Goal: Task Accomplishment & Management: Use online tool/utility

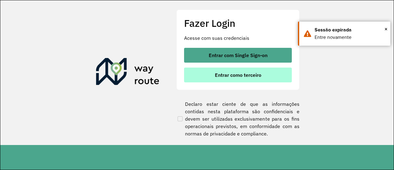
click at [248, 74] on span "Entrar como terceiro" at bounding box center [238, 74] width 46 height 5
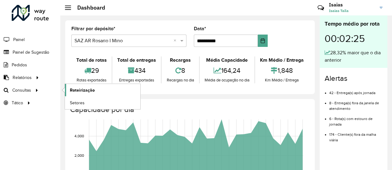
click at [77, 89] on span "Roteirização" at bounding box center [82, 90] width 25 height 6
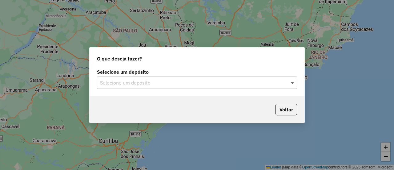
click at [291, 83] on span at bounding box center [293, 82] width 8 height 7
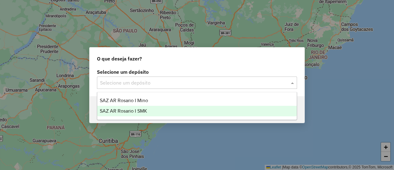
click at [134, 110] on span "SAZ AR Rosario I SMK" at bounding box center [123, 110] width 47 height 5
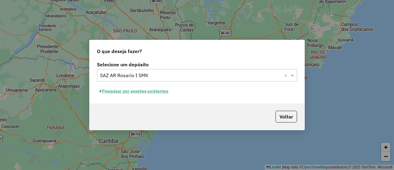
click at [160, 89] on button "Pesquisar por sessões existentes" at bounding box center [134, 91] width 74 height 10
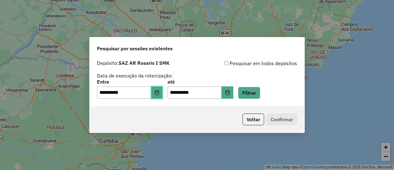
click at [159, 94] on icon "Choose Date" at bounding box center [157, 92] width 4 height 5
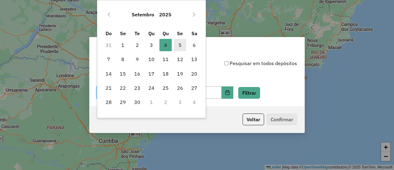
click at [180, 43] on span "5" at bounding box center [180, 45] width 12 height 12
type input "**********"
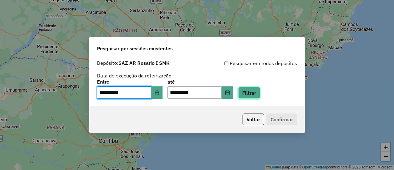
click at [259, 93] on button "Filtrar" at bounding box center [249, 93] width 22 height 12
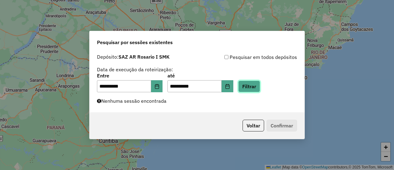
click at [256, 85] on button "Filtrar" at bounding box center [249, 86] width 22 height 12
click at [259, 84] on button "Filtrar" at bounding box center [249, 86] width 22 height 12
click at [260, 87] on button "Filtrar" at bounding box center [249, 86] width 22 height 12
click at [258, 86] on button "Filtrar" at bounding box center [249, 86] width 22 height 12
click at [259, 86] on button "Filtrar" at bounding box center [249, 86] width 22 height 12
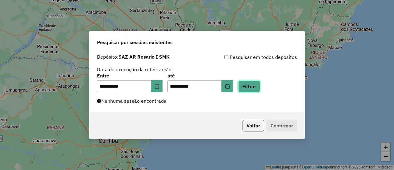
click at [259, 86] on button "Filtrar" at bounding box center [249, 86] width 22 height 12
click at [258, 86] on button "Filtrar" at bounding box center [249, 86] width 22 height 12
click at [258, 87] on button "Filtrar" at bounding box center [249, 86] width 22 height 12
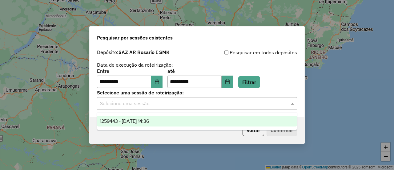
click at [294, 103] on span at bounding box center [293, 102] width 8 height 7
click at [149, 121] on span "1259443 - 05/09/2025 14:36" at bounding box center [124, 120] width 49 height 5
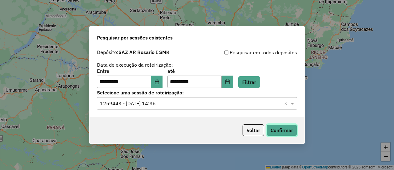
click at [282, 130] on button "Confirmar" at bounding box center [281, 130] width 30 height 12
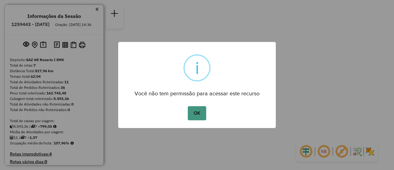
click at [198, 112] on button "OK" at bounding box center [197, 113] width 18 height 14
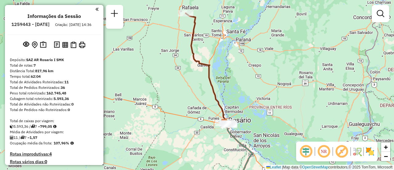
drag, startPoint x: 172, startPoint y: 69, endPoint x: 194, endPoint y: 120, distance: 55.4
click at [194, 122] on div "Janela de atendimento Grade de atendimento Capacidade Transportadoras Veículos …" at bounding box center [197, 85] width 394 height 170
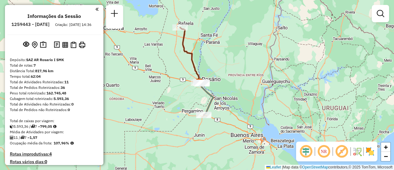
drag, startPoint x: 278, startPoint y: 82, endPoint x: 222, endPoint y: 32, distance: 75.4
click at [222, 32] on div "Janela de atendimento Grade de atendimento Capacidade Transportadoras Veículos …" at bounding box center [197, 85] width 394 height 170
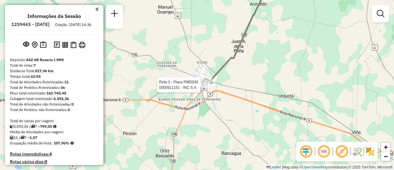
select select "**********"
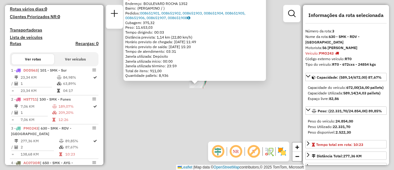
scroll to position [277, 0]
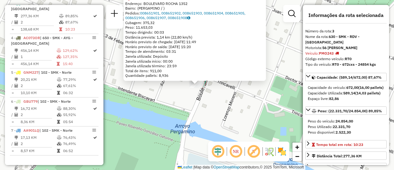
click at [198, 119] on div "0000911151 - INC S.A. Tipo de cliente: 31 - RDV (:) Tipo do veículo ou veículo …" at bounding box center [197, 85] width 394 height 170
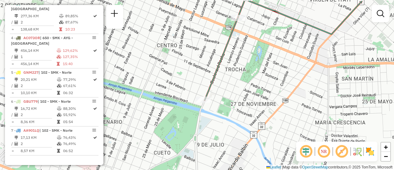
drag, startPoint x: 234, startPoint y: 34, endPoint x: 234, endPoint y: 49, distance: 14.5
click at [234, 51] on div "Janela de atendimento Grade de atendimento Capacidade Transportadoras Veículos …" at bounding box center [197, 85] width 394 height 170
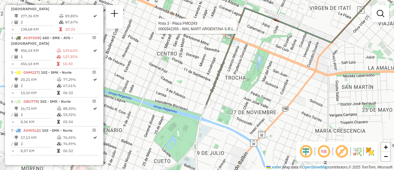
select select "**********"
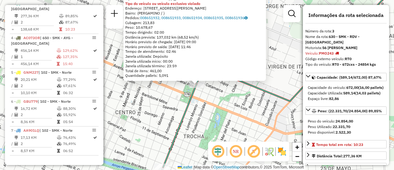
click at [228, 96] on div "0000342355 - WAL MART ARGENTINA S.R.L. Tipo de cliente: 31 - RDV (:) Tipo do ve…" at bounding box center [197, 85] width 394 height 170
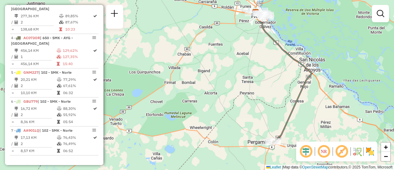
drag, startPoint x: 234, startPoint y: 55, endPoint x: 241, endPoint y: 130, distance: 75.1
click at [238, 138] on div "Janela de atendimento Grade de atendimento Capacidade Transportadoras Veículos …" at bounding box center [197, 85] width 394 height 170
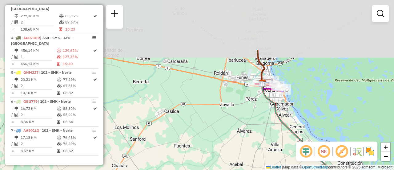
drag, startPoint x: 251, startPoint y: 67, endPoint x: 232, endPoint y: 135, distance: 71.1
click at [232, 135] on div "Janela de atendimento Grade de atendimento Capacidade Transportadoras Veículos …" at bounding box center [197, 85] width 394 height 170
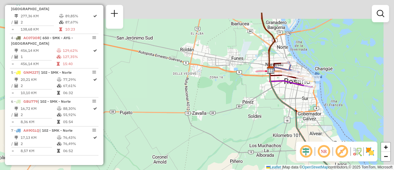
drag, startPoint x: 251, startPoint y: 83, endPoint x: 227, endPoint y: 119, distance: 42.8
click at [227, 118] on div "Janela de atendimento Grade de atendimento Capacidade Transportadoras Veículos …" at bounding box center [197, 85] width 394 height 170
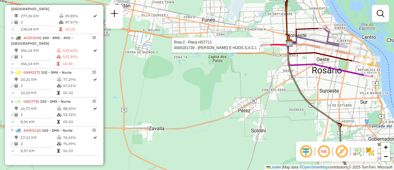
select select "**********"
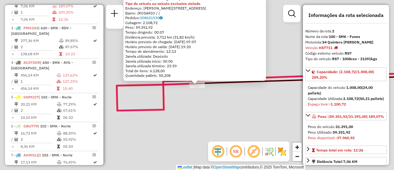
scroll to position [248, 0]
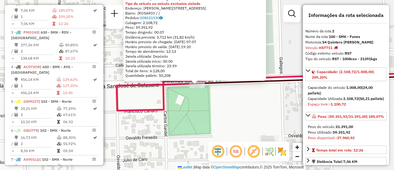
click at [236, 108] on div "0000181739 - DAVID ROSENTAL E HIJOS S.A.C.I. Tipo do veículo ou veículo exclusi…" at bounding box center [197, 85] width 394 height 170
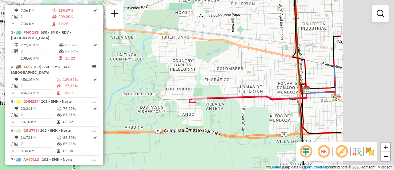
drag, startPoint x: 325, startPoint y: 107, endPoint x: 199, endPoint y: 106, distance: 126.5
click at [197, 107] on div "Janela de atendimento Grade de atendimento Capacidade Transportadoras Veículos …" at bounding box center [197, 85] width 394 height 170
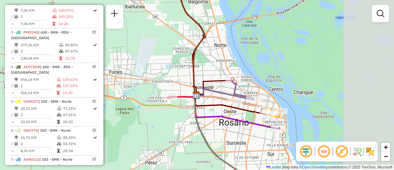
drag, startPoint x: 331, startPoint y: 96, endPoint x: 216, endPoint y: 86, distance: 115.2
click at [216, 86] on div "Janela de atendimento Grade de atendimento Capacidade Transportadoras Veículos …" at bounding box center [197, 85] width 394 height 170
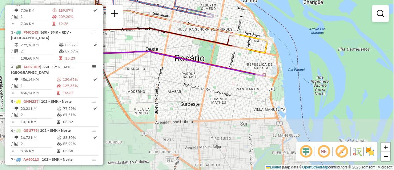
drag, startPoint x: 268, startPoint y: 132, endPoint x: 253, endPoint y: 34, distance: 99.6
click at [253, 34] on icon at bounding box center [182, 24] width 167 height 32
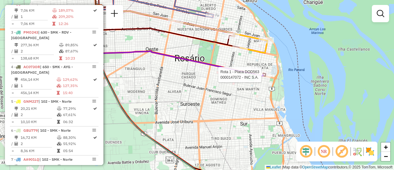
select select "**********"
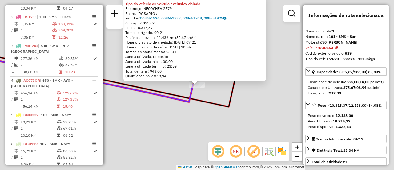
scroll to position [219, 0]
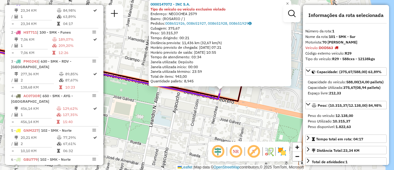
click at [238, 124] on div "0000147072 - INC S.A. Tipo do veículo ou veículo exclusivo violado Endereço: NE…" at bounding box center [197, 85] width 394 height 170
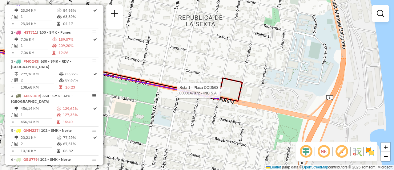
select select "**********"
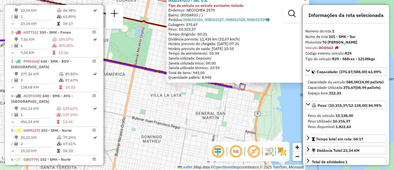
click at [216, 108] on div "0000147072 - INC S.A. Tipo do veículo ou veículo exclusivo violado Endereço: NE…" at bounding box center [197, 85] width 394 height 170
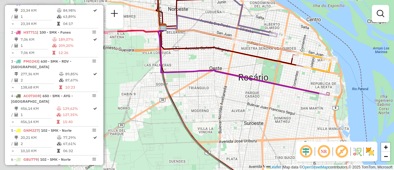
drag, startPoint x: 160, startPoint y: 109, endPoint x: 338, endPoint y: 115, distance: 178.3
click at [337, 115] on div "Janela de atendimento Grade de atendimento Capacidade Transportadoras Veículos …" at bounding box center [197, 85] width 394 height 170
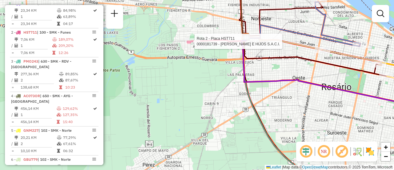
select select "**********"
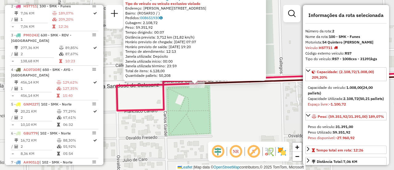
scroll to position [248, 0]
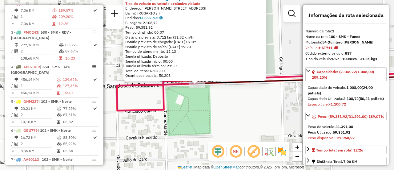
click at [218, 111] on div "0000181739 - DAVID ROSENTAL E HIJOS S.A.C.I. Tipo do veículo ou veículo exclusi…" at bounding box center [197, 85] width 394 height 170
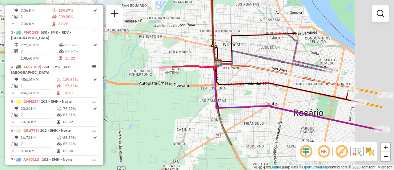
drag, startPoint x: 303, startPoint y: 116, endPoint x: 212, endPoint y: 62, distance: 105.5
click at [211, 60] on div "Janela de atendimento Grade de atendimento Capacidade Transportadoras Veículos …" at bounding box center [197, 85] width 394 height 170
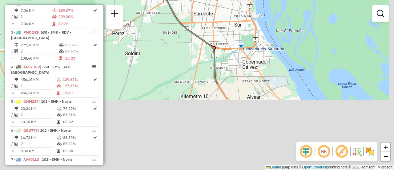
drag, startPoint x: 277, startPoint y: 138, endPoint x: 210, endPoint y: 15, distance: 140.2
click at [210, 15] on div "Janela de atendimento Grade de atendimento Capacidade Transportadoras Veículos …" at bounding box center [197, 85] width 394 height 170
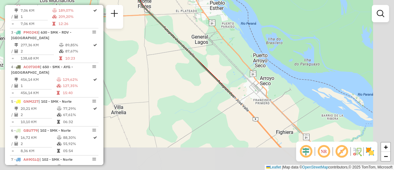
drag, startPoint x: 267, startPoint y: 90, endPoint x: 187, endPoint y: -1, distance: 120.8
click at [187, 0] on html "Aguarde... Pop-up bloqueado! Seu navegador bloqueou automáticamente a abertura …" at bounding box center [197, 85] width 394 height 170
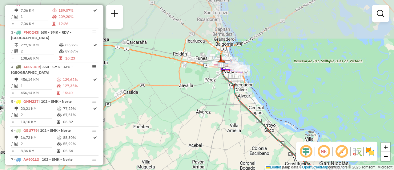
drag, startPoint x: 214, startPoint y: 71, endPoint x: 268, endPoint y: 112, distance: 67.9
click at [254, 143] on div "Janela de atendimento Grade de atendimento Capacidade Transportadoras Veículos …" at bounding box center [197, 85] width 394 height 170
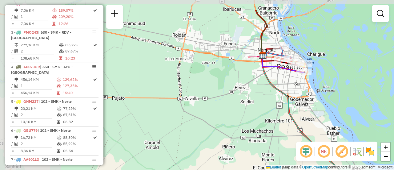
drag, startPoint x: 162, startPoint y: 89, endPoint x: 246, endPoint y: 107, distance: 85.9
click at [245, 111] on div "Janela de atendimento Grade de atendimento Capacidade Transportadoras Veículos …" at bounding box center [197, 85] width 394 height 170
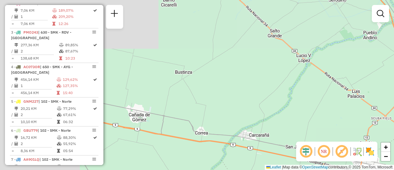
drag, startPoint x: 222, startPoint y: 49, endPoint x: 355, endPoint y: 135, distance: 158.1
click at [355, 135] on div "Janela de atendimento Grade de atendimento Capacidade Transportadoras Veículos …" at bounding box center [197, 85] width 394 height 170
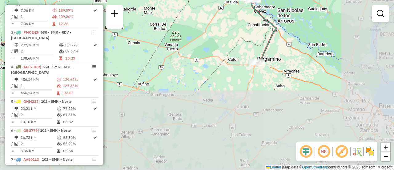
drag, startPoint x: 278, startPoint y: 122, endPoint x: 200, endPoint y: -3, distance: 147.8
click at [200, 0] on html "Aguarde... Pop-up bloqueado! Seu navegador bloqueou automáticamente a abertura …" at bounding box center [197, 85] width 394 height 170
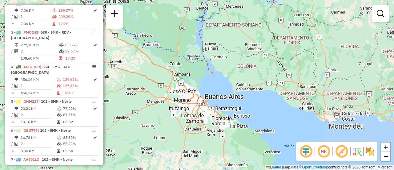
drag, startPoint x: 309, startPoint y: 92, endPoint x: 126, endPoint y: 87, distance: 183.5
click at [126, 88] on div "Janela de atendimento Grade de atendimento Capacidade Transportadoras Veículos …" at bounding box center [197, 85] width 394 height 170
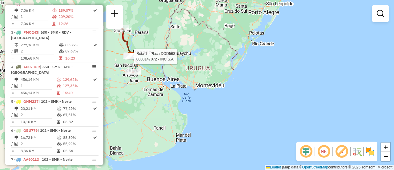
select select "**********"
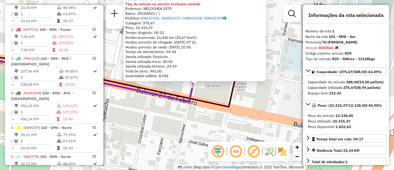
scroll to position [219, 0]
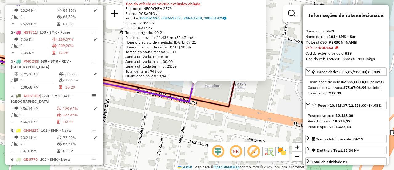
click at [268, 94] on div "0000147072 - INC S.A. Tipo do veículo ou veículo exclusivo violado Endereço: NE…" at bounding box center [197, 85] width 394 height 170
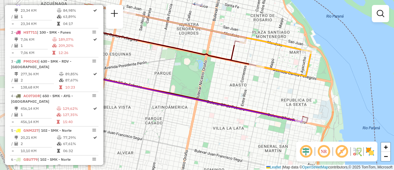
drag, startPoint x: 198, startPoint y: 75, endPoint x: 259, endPoint y: 95, distance: 64.4
click at [257, 96] on div "Janela de atendimento Grade de atendimento Capacidade Transportadoras Veículos …" at bounding box center [197, 85] width 394 height 170
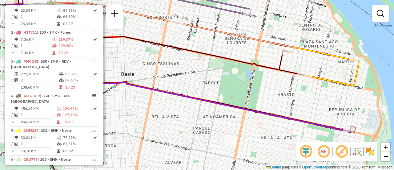
drag, startPoint x: 232, startPoint y: 89, endPoint x: 367, endPoint y: 100, distance: 135.3
click at [370, 102] on div "Janela de atendimento Grade de atendimento Capacidade Transportadoras Veículos …" at bounding box center [197, 85] width 394 height 170
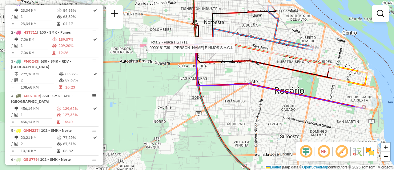
select select "**********"
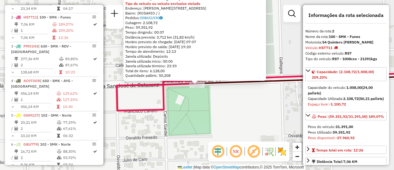
scroll to position [248, 0]
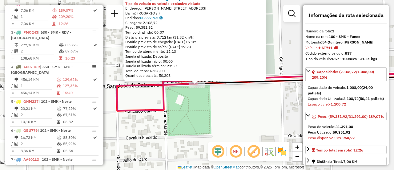
click at [245, 121] on div "0000181739 - DAVID ROSENTAL E HIJOS S.A.C.I. Tipo do veículo ou veículo exclusi…" at bounding box center [197, 85] width 394 height 170
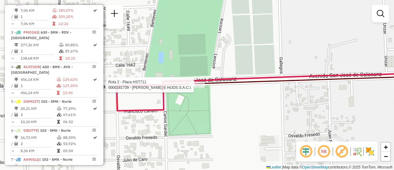
select select "**********"
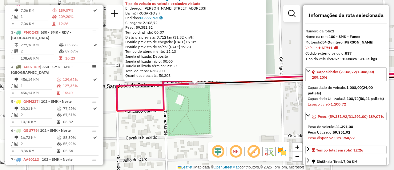
click at [245, 117] on div "0000181739 - DAVID ROSENTAL E HIJOS S.A.C.I. Tipo do veículo ou veículo exclusi…" at bounding box center [197, 85] width 394 height 170
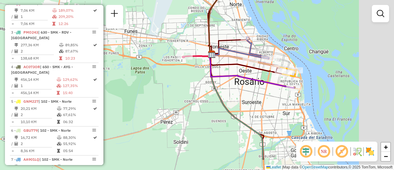
drag, startPoint x: 303, startPoint y: 78, endPoint x: 225, endPoint y: 50, distance: 82.7
click at [225, 50] on icon at bounding box center [240, 53] width 57 height 10
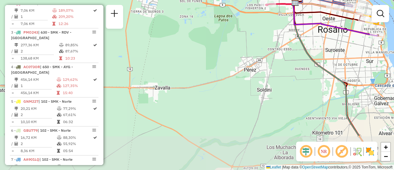
drag, startPoint x: 167, startPoint y: 140, endPoint x: 240, endPoint y: 79, distance: 94.4
click at [262, 77] on div "Janela de atendimento Grade de atendimento Capacidade Transportadoras Veículos …" at bounding box center [197, 85] width 394 height 170
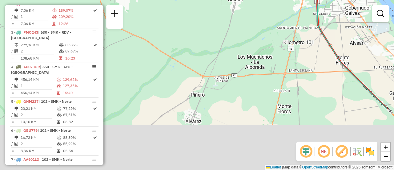
drag, startPoint x: 225, startPoint y: 47, endPoint x: 210, endPoint y: 10, distance: 40.9
click at [206, 6] on div "Janela de atendimento Grade de atendimento Capacidade Transportadoras Veículos …" at bounding box center [197, 85] width 394 height 170
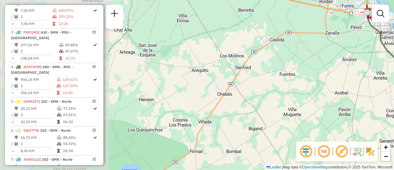
drag, startPoint x: 182, startPoint y: 59, endPoint x: 319, endPoint y: 79, distance: 139.1
click at [319, 80] on div "Janela de atendimento Grade de atendimento Capacidade Transportadoras Veículos …" at bounding box center [197, 85] width 394 height 170
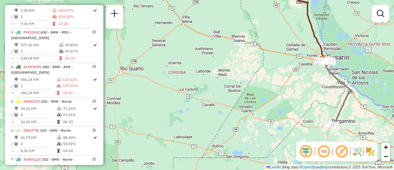
drag, startPoint x: 285, startPoint y: 101, endPoint x: 162, endPoint y: 38, distance: 138.3
click at [162, 38] on div "Janela de atendimento Grade de atendimento Capacidade Transportadoras Veículos …" at bounding box center [197, 85] width 394 height 170
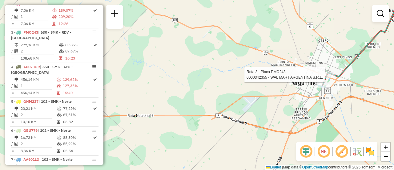
select select "**********"
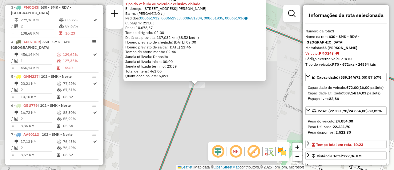
scroll to position [277, 0]
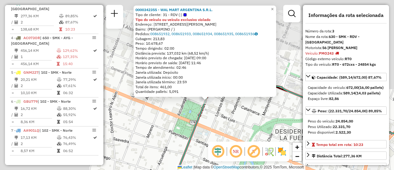
click at [218, 117] on div "0000342355 - WAL MART ARGENTINA S.R.L. Tipo de cliente: 31 - RDV (:) Tipo do ve…" at bounding box center [197, 85] width 394 height 170
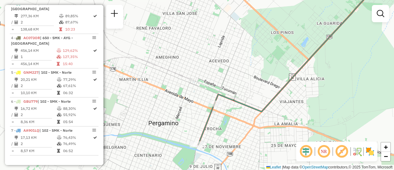
drag, startPoint x: 219, startPoint y: 130, endPoint x: 215, endPoint y: 88, distance: 42.1
click at [215, 88] on div "Janela de atendimento Grade de atendimento Capacidade Transportadoras Veículos …" at bounding box center [197, 85] width 394 height 170
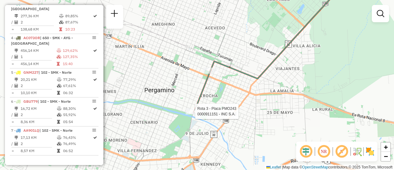
select select "**********"
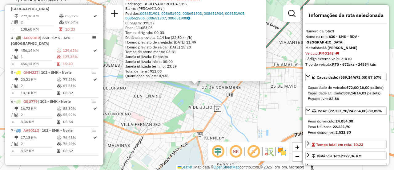
click at [247, 114] on div "0000911151 - INC S.A. Tipo de cliente: 31 - RDV (:) Tipo do veículo ou veículo …" at bounding box center [197, 85] width 394 height 170
